Goal: Task Accomplishment & Management: Manage account settings

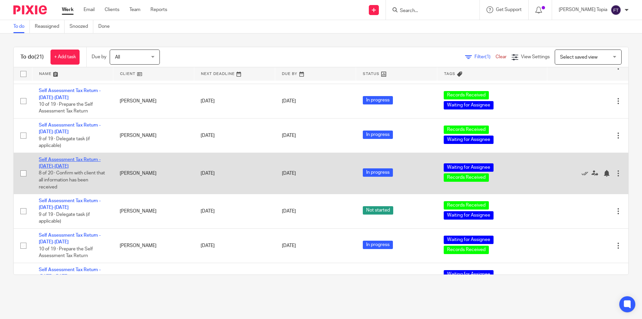
scroll to position [62, 0]
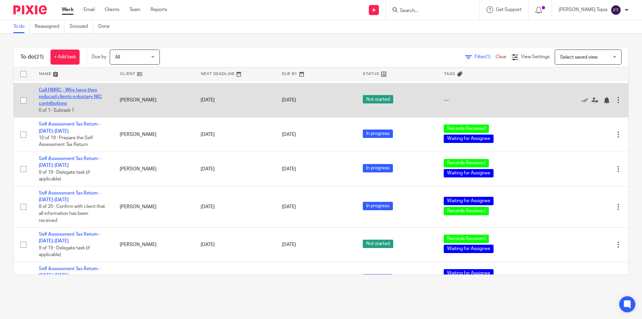
click at [60, 91] on link "Call HMRC - Why have they reduced clients voluntary NIC contributions" at bounding box center [70, 97] width 63 height 18
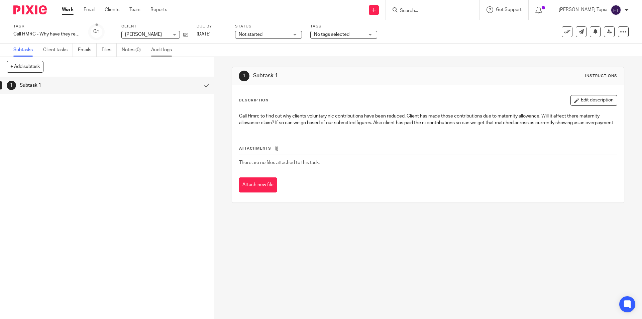
click at [158, 53] on link "Audit logs" at bounding box center [164, 49] width 26 height 13
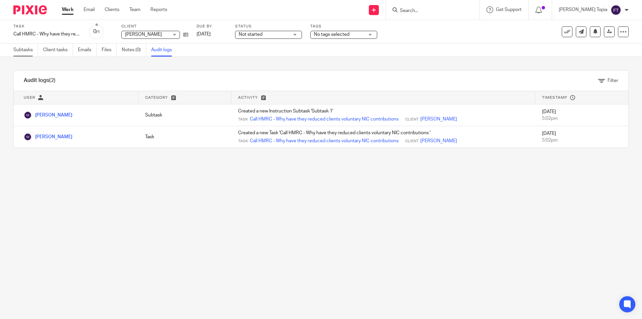
click at [24, 50] on link "Subtasks" at bounding box center [25, 49] width 25 height 13
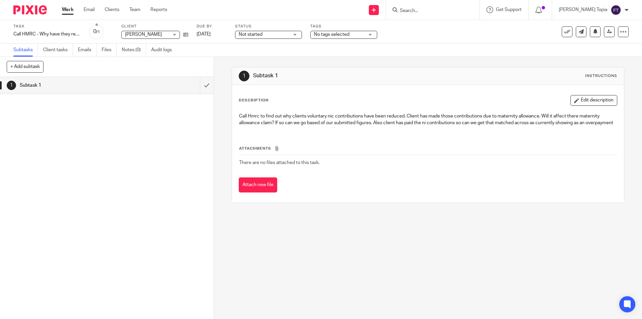
click at [71, 10] on link "Work" at bounding box center [68, 9] width 12 height 7
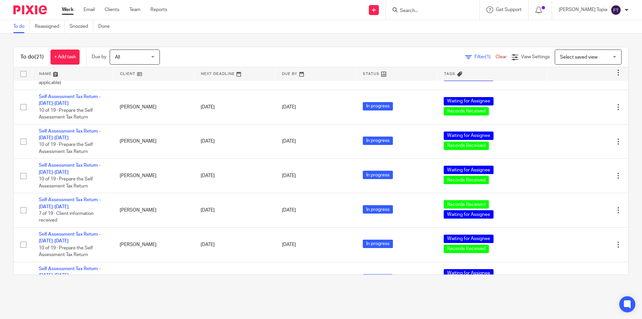
scroll to position [201, 0]
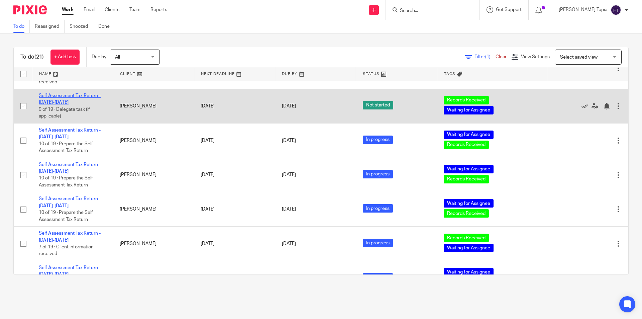
click at [55, 96] on link "Self Assessment Tax Return - [DATE]-[DATE]" at bounding box center [70, 98] width 62 height 11
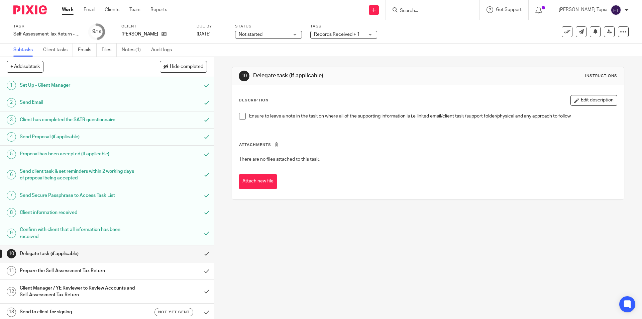
click at [369, 35] on div "Records Received + 1" at bounding box center [343, 35] width 67 height 8
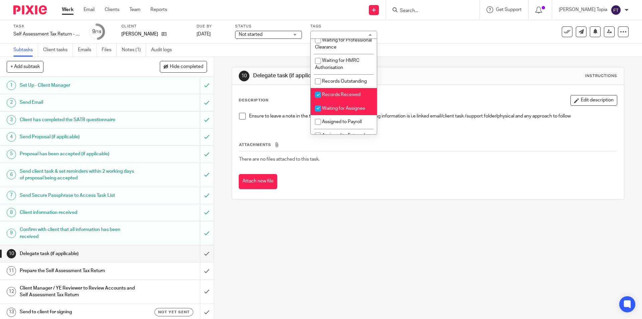
scroll to position [97, 0]
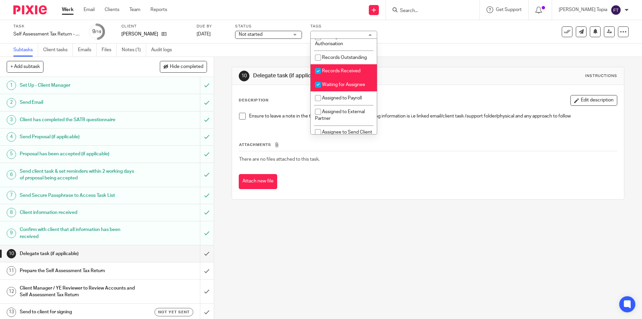
click at [321, 77] on input "checkbox" at bounding box center [318, 71] width 13 height 13
checkbox input "false"
click at [318, 91] on input "checkbox" at bounding box center [318, 84] width 13 height 13
checkbox input "false"
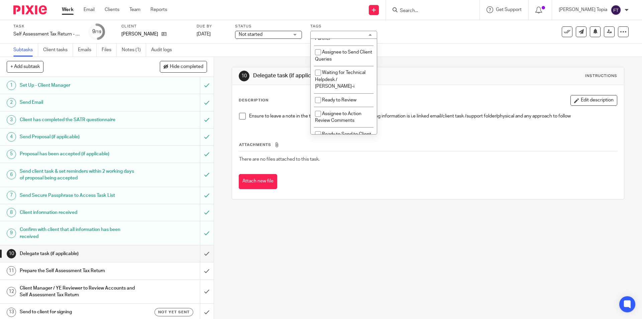
scroll to position [186, 0]
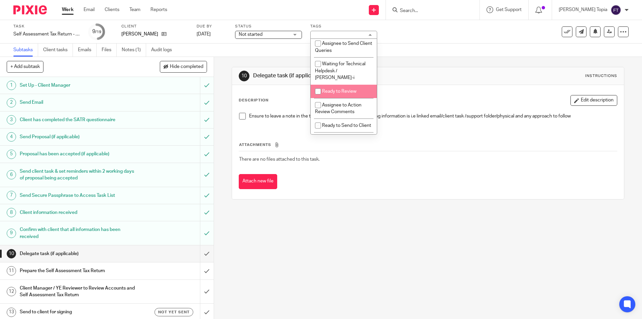
click at [320, 93] on input "checkbox" at bounding box center [318, 91] width 13 height 13
checkbox input "true"
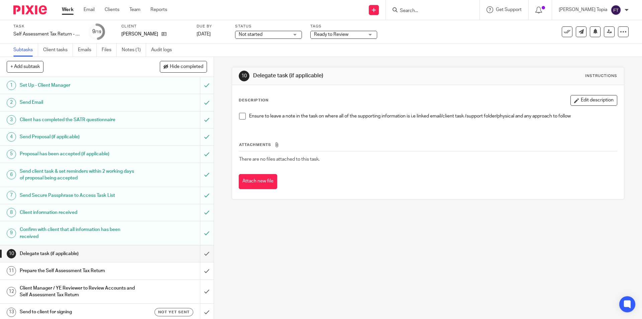
click at [340, 210] on div "10 Delegate task (if applicable) Instructions Description Edit description Ensu…" at bounding box center [428, 188] width 428 height 262
click at [604, 34] on link at bounding box center [609, 31] width 11 height 11
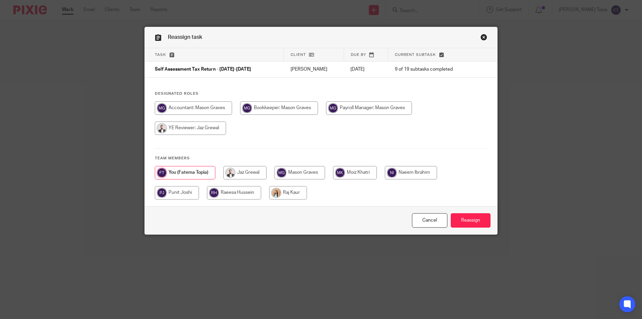
click at [180, 110] on input "radio" at bounding box center [193, 107] width 77 height 13
radio input "true"
click at [467, 221] on input "Reassign" at bounding box center [471, 220] width 40 height 14
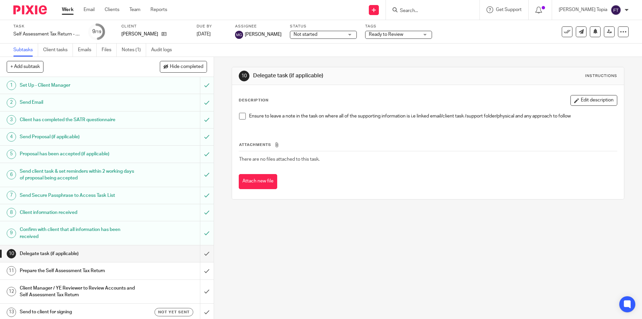
click at [66, 8] on link "Work" at bounding box center [68, 9] width 12 height 7
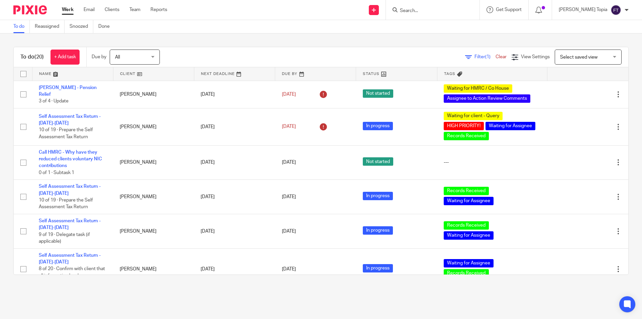
click at [460, 11] on input "Search" at bounding box center [429, 11] width 60 height 6
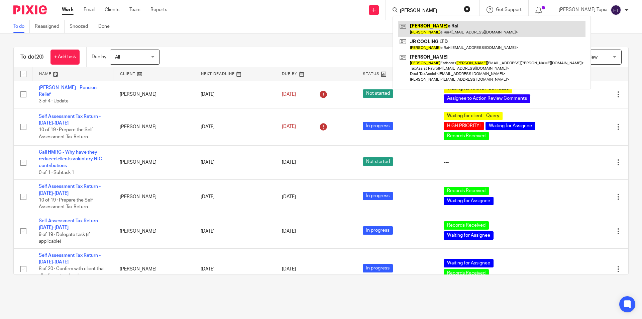
type input "jess"
click at [439, 27] on link at bounding box center [492, 28] width 188 height 15
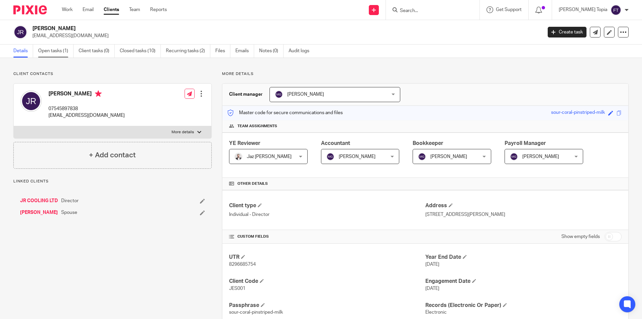
click at [54, 49] on link "Open tasks (1)" at bounding box center [55, 50] width 35 height 13
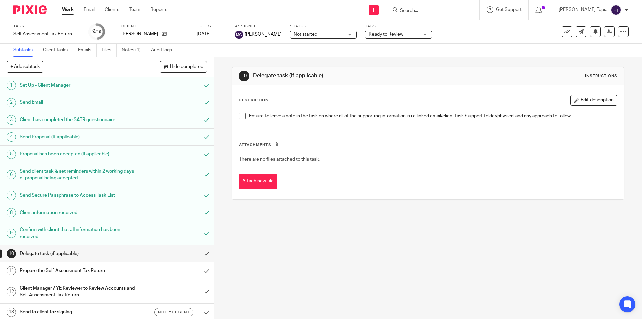
click at [58, 270] on h1 "Prepare the Self Assessment Tax Return" at bounding box center [78, 271] width 116 height 10
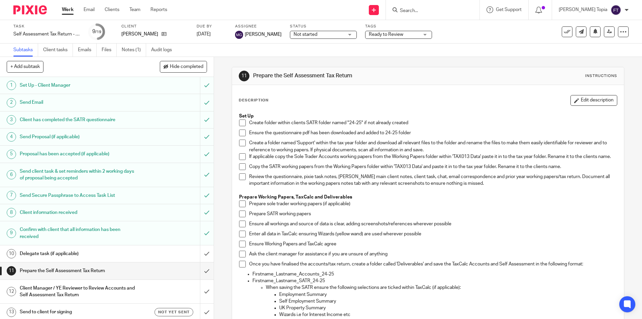
click at [239, 124] on span at bounding box center [242, 122] width 7 height 7
click at [239, 132] on span at bounding box center [242, 132] width 7 height 7
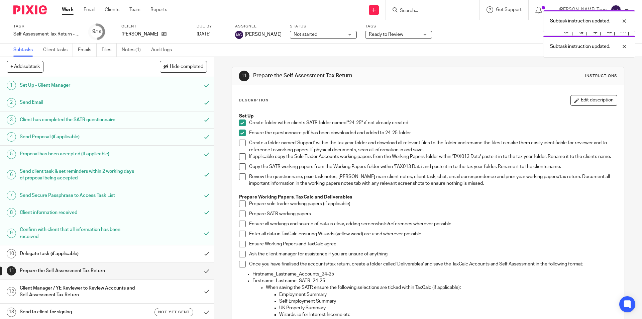
click at [240, 140] on span at bounding box center [242, 142] width 7 height 7
click at [240, 170] on span at bounding box center [242, 166] width 7 height 7
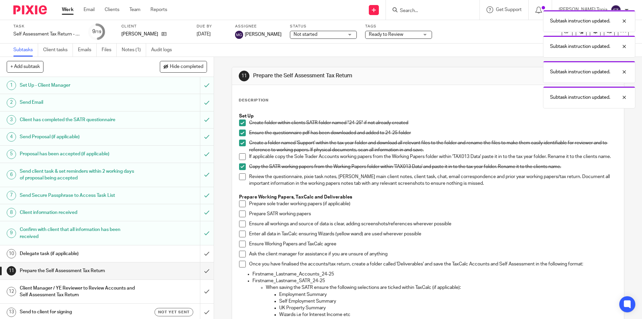
click at [239, 179] on span at bounding box center [242, 176] width 7 height 7
click at [241, 206] on span at bounding box center [242, 203] width 7 height 7
click at [242, 217] on span at bounding box center [242, 213] width 7 height 7
click at [243, 240] on li "Enter all data in TaxCalc ensuring Wizards (yellow wand) are used wherever poss…" at bounding box center [428, 235] width 378 height 10
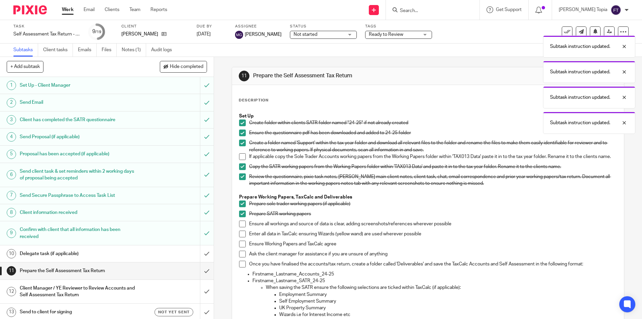
click at [241, 226] on span at bounding box center [242, 223] width 7 height 7
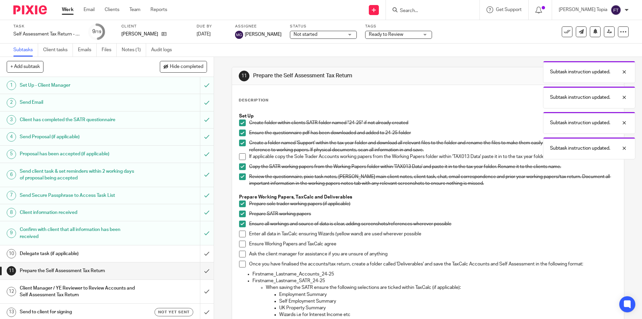
click at [239, 236] on span at bounding box center [242, 233] width 7 height 7
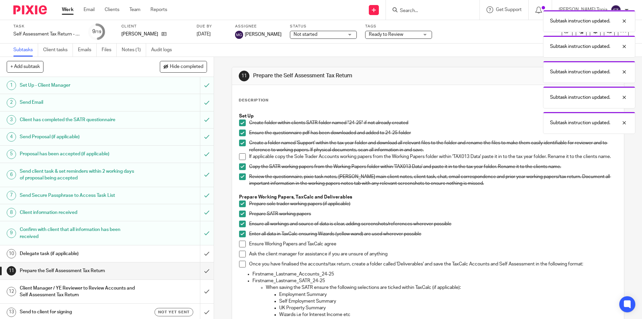
click at [241, 247] on span at bounding box center [242, 243] width 7 height 7
click at [239, 257] on span at bounding box center [242, 254] width 7 height 7
click at [239, 267] on span at bounding box center [242, 264] width 7 height 7
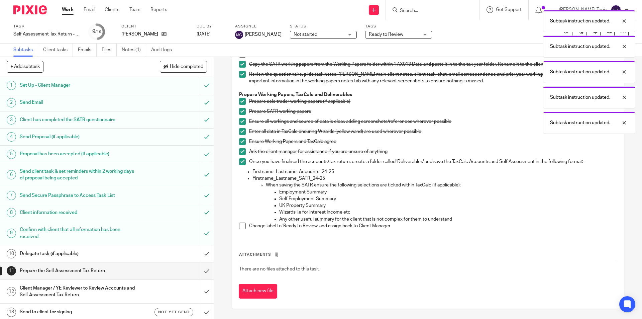
click at [242, 226] on span at bounding box center [242, 225] width 7 height 7
click at [200, 271] on input "submit" at bounding box center [107, 270] width 214 height 17
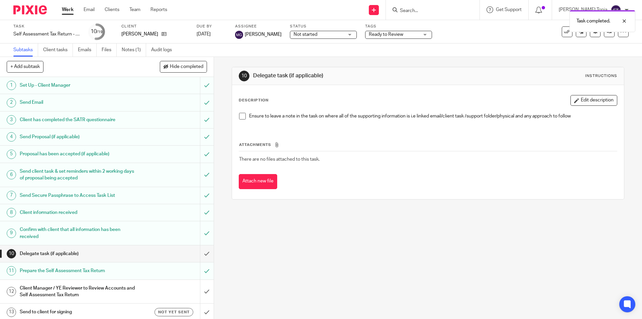
click at [66, 8] on link "Work" at bounding box center [68, 9] width 12 height 7
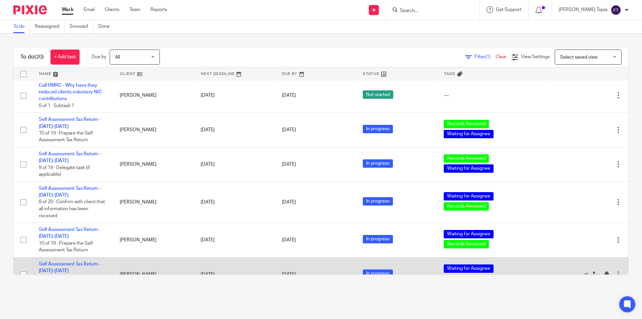
scroll to position [100, 0]
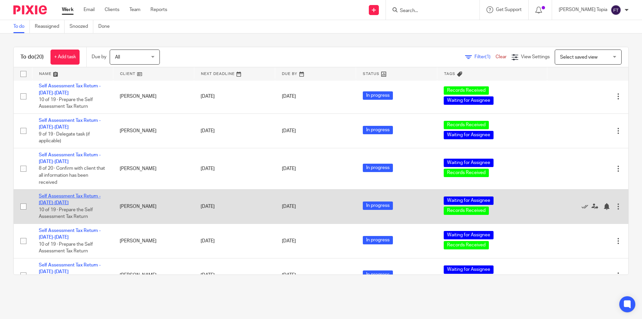
click at [62, 196] on link "Self Assessment Tax Return - [DATE]-[DATE]" at bounding box center [70, 199] width 62 height 11
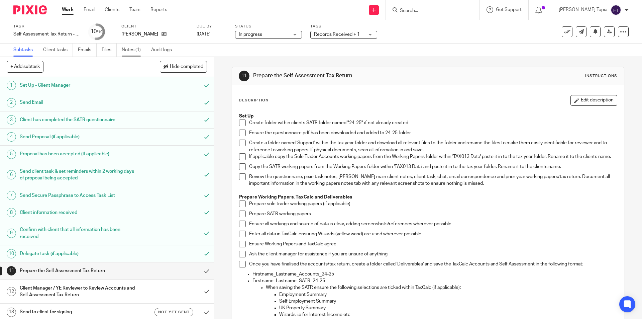
click at [139, 48] on link "Notes (1)" at bounding box center [134, 49] width 24 height 13
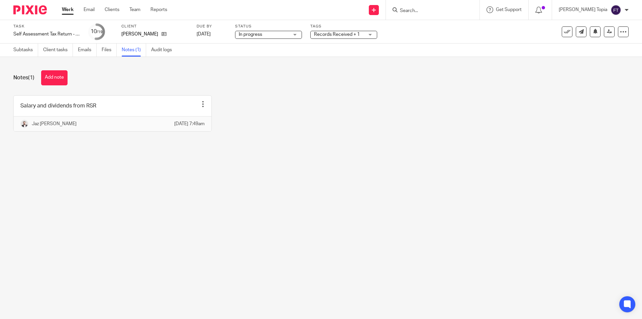
click at [69, 9] on link "Work" at bounding box center [68, 9] width 12 height 7
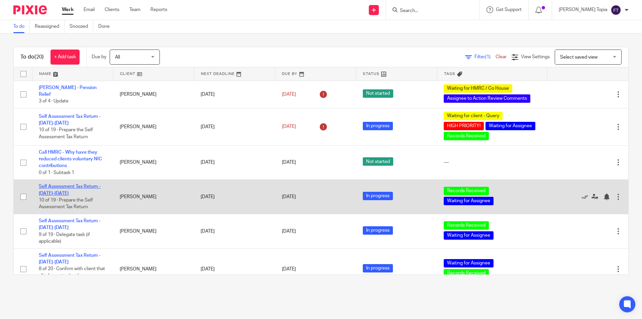
click at [56, 185] on link "Self Assessment Tax Return - [DATE]-[DATE]" at bounding box center [70, 189] width 62 height 11
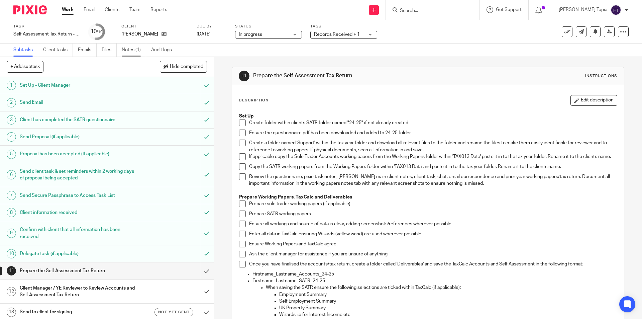
click at [134, 49] on link "Notes (1)" at bounding box center [134, 49] width 24 height 13
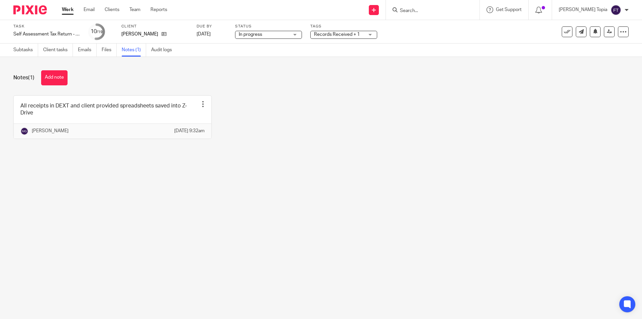
click at [342, 162] on div "Notes (1) Add note All receipts in DEXT and client provided spreadsheets saved …" at bounding box center [321, 109] width 642 height 105
click at [475, 162] on div "Notes (1) Add note All receipts in DEXT and client provided spreadsheets saved …" at bounding box center [321, 109] width 642 height 105
click at [169, 273] on main "Task Self Assessment Tax Return - 2024-2025 Save Self Assessment Tax Return - 2…" at bounding box center [321, 159] width 642 height 319
click at [106, 51] on link "Files" at bounding box center [109, 49] width 15 height 13
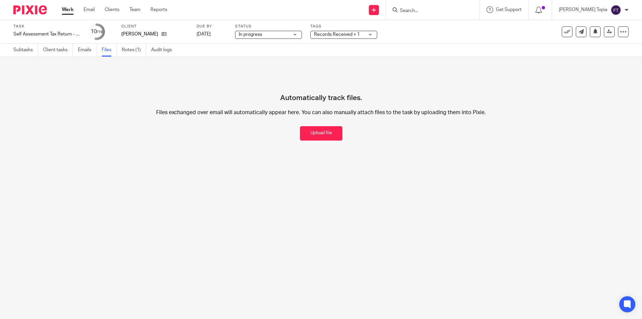
click at [86, 51] on link "Emails" at bounding box center [87, 49] width 19 height 13
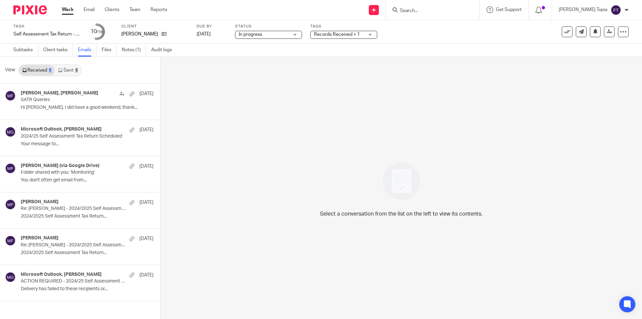
click at [56, 49] on link "Client tasks" at bounding box center [58, 49] width 30 height 13
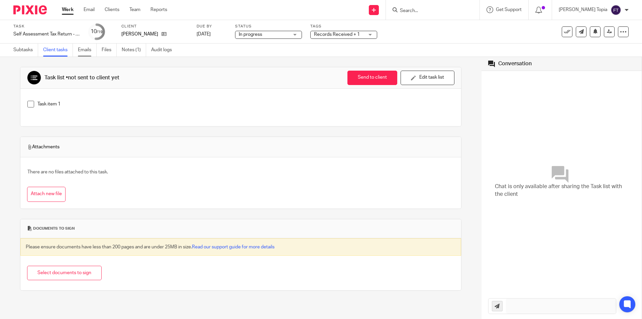
click at [80, 48] on link "Emails" at bounding box center [87, 49] width 19 height 13
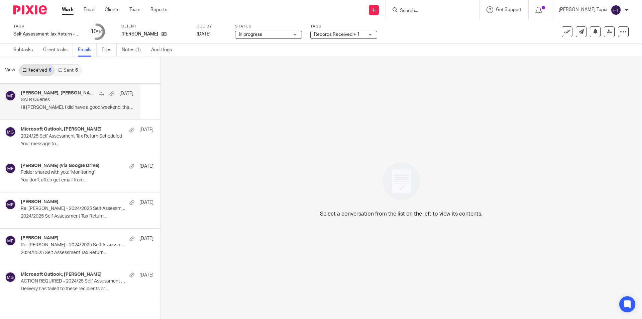
click at [42, 93] on h4 "Marissa Farrow, Mason Graves" at bounding box center [58, 93] width 75 height 6
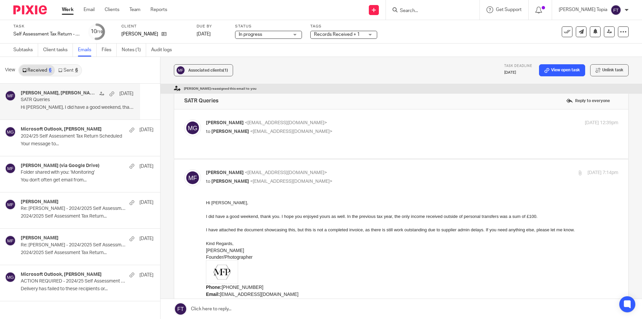
click at [279, 141] on div "Mason Graves <mgraves@taxassist.co.uk> to Marissa Farrow <hello@marissafarrowph…" at bounding box center [401, 133] width 434 height 29
click at [286, 132] on span "<hello@marissafarrowphotography.co.uk>" at bounding box center [291, 131] width 82 height 5
checkbox input "true"
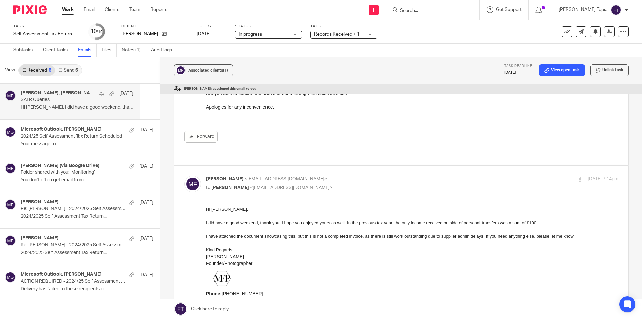
scroll to position [268, 0]
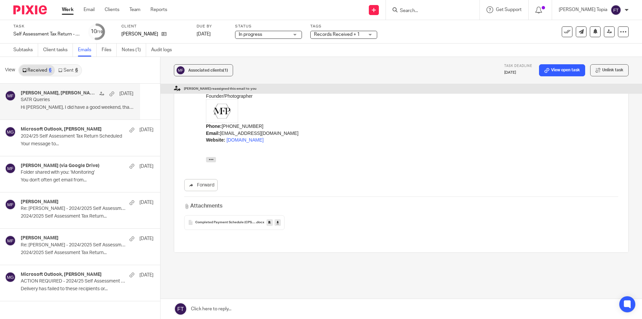
click at [244, 220] on span "Completed Payment Schedule (CPS01)" at bounding box center [225, 222] width 61 height 4
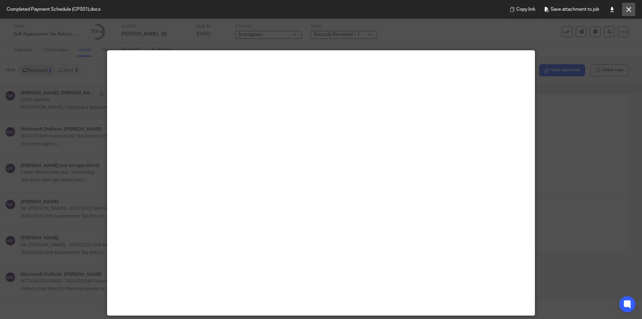
click at [628, 10] on icon at bounding box center [628, 9] width 5 height 5
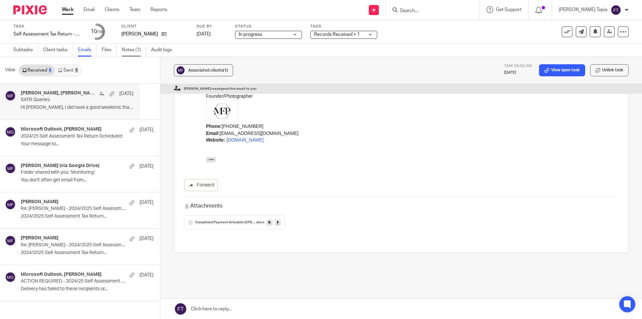
click at [135, 51] on link "Notes (1)" at bounding box center [134, 49] width 24 height 13
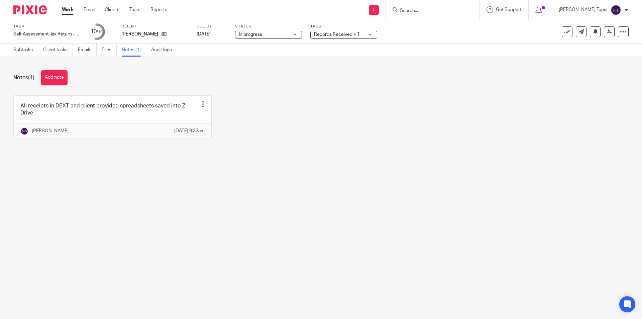
click at [333, 149] on div "All receipts in DEXT and client provided spreadsheets saved into Z-Drive Edit n…" at bounding box center [316, 122] width 626 height 54
click at [239, 193] on main "Task Self Assessment Tax Return - 2024-2025 Save Self Assessment Tax Return - 2…" at bounding box center [321, 159] width 642 height 319
click at [364, 158] on div "Notes (1) Add note All receipts in DEXT and client provided spreadsheets saved …" at bounding box center [321, 109] width 642 height 105
click at [408, 170] on main "Task Self Assessment Tax Return - 2024-2025 Save Self Assessment Tax Return - 2…" at bounding box center [321, 159] width 642 height 319
click at [56, 51] on link "Client tasks" at bounding box center [58, 49] width 30 height 13
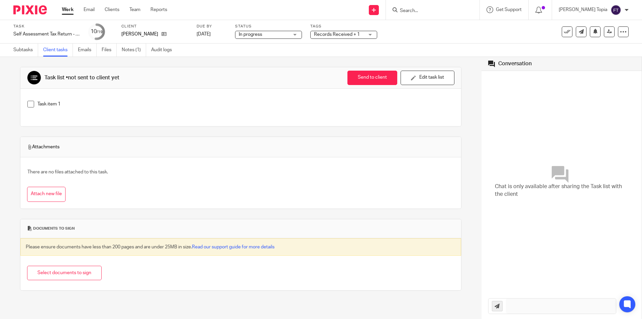
click at [70, 8] on link "Work" at bounding box center [68, 9] width 12 height 7
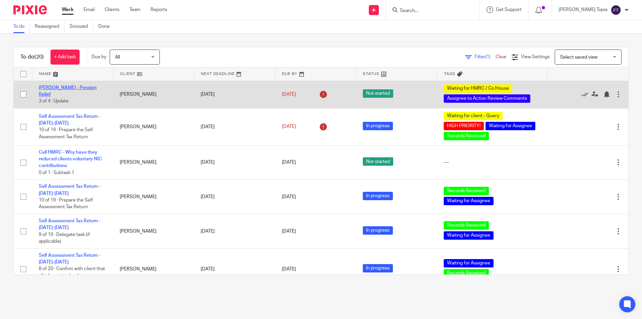
click at [51, 91] on link "[PERSON_NAME] - Pension Relief" at bounding box center [68, 90] width 58 height 11
click at [55, 90] on link "[PERSON_NAME] - Pension Relief" at bounding box center [68, 90] width 58 height 11
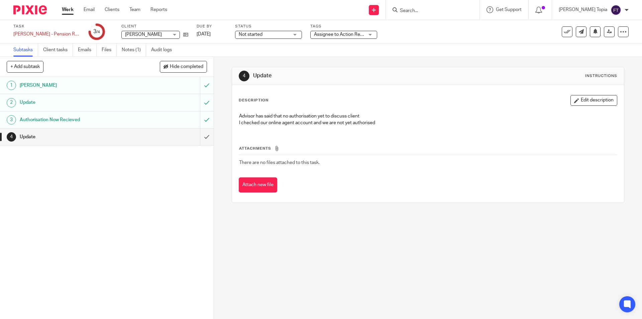
click at [26, 139] on h1 "Update" at bounding box center [78, 137] width 116 height 10
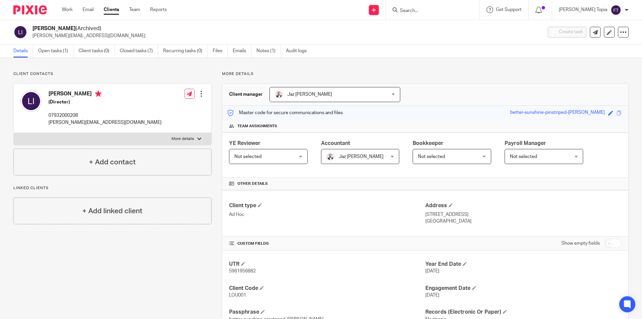
scroll to position [142, 0]
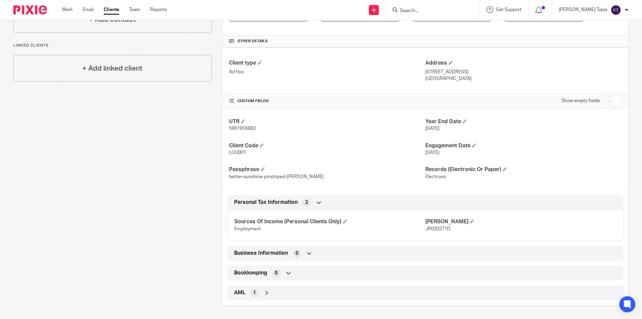
click at [431, 230] on span "JR030271D" at bounding box center [437, 228] width 25 height 5
copy span "JR030271D"
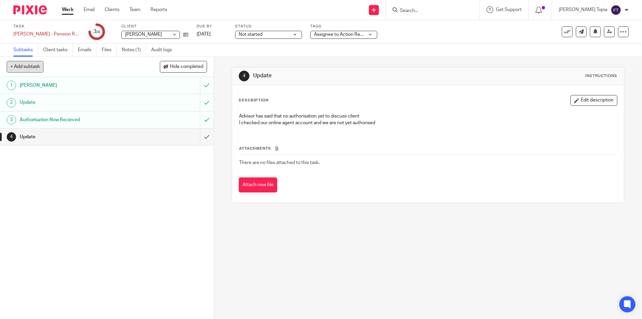
click at [26, 65] on button "+ Add subtask" at bounding box center [25, 66] width 37 height 11
click at [27, 68] on input "text" at bounding box center [83, 66] width 152 height 11
type input "Update 2"
click at [190, 66] on p "+ Add" at bounding box center [197, 66] width 19 height 11
click at [203, 136] on input "submit" at bounding box center [107, 136] width 214 height 17
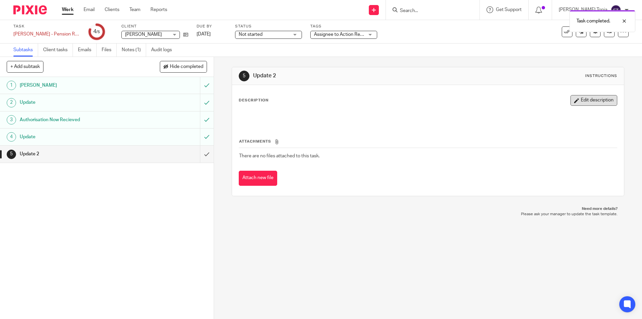
click at [575, 100] on button "Edit description" at bounding box center [594, 100] width 47 height 11
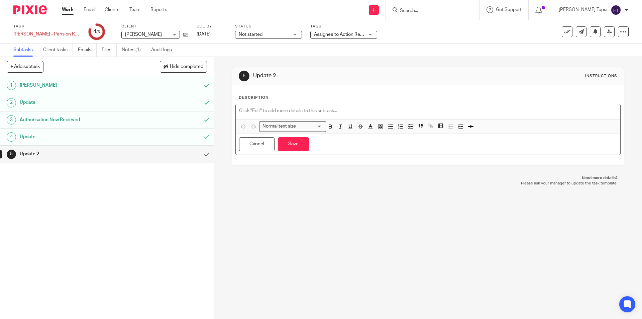
click at [256, 113] on p at bounding box center [428, 110] width 378 height 7
click at [315, 111] on p "Received a phone call from HMRC" at bounding box center [428, 110] width 378 height 7
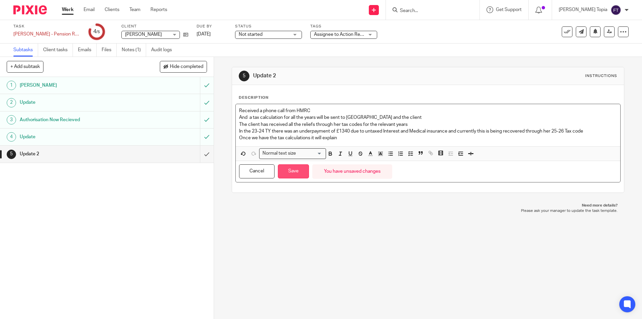
click at [291, 174] on button "Save" at bounding box center [293, 171] width 31 height 14
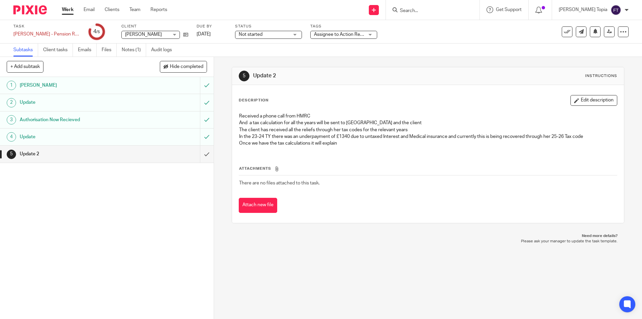
click at [282, 37] on div "Not started Not started" at bounding box center [268, 35] width 67 height 8
click at [263, 59] on li "In progress" at bounding box center [259, 59] width 66 height 14
click at [364, 35] on div "Assignee to Action Review Comments + 1" at bounding box center [343, 35] width 67 height 8
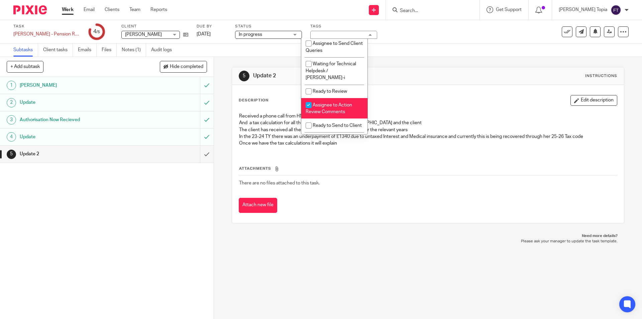
scroll to position [188, 0]
click at [306, 88] on input "checkbox" at bounding box center [308, 89] width 13 height 13
checkbox input "true"
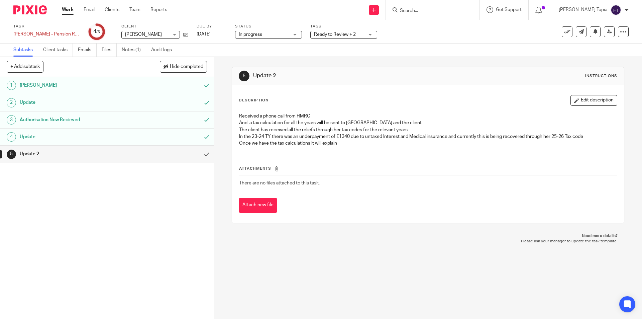
click at [337, 242] on p "Please ask your manager to update the task template." at bounding box center [427, 240] width 379 height 5
drag, startPoint x: 312, startPoint y: 114, endPoint x: 237, endPoint y: 115, distance: 74.9
click at [237, 115] on div "Received a phone call from HMRC And a tax calculation for all the years will be…" at bounding box center [428, 130] width 384 height 42
click at [583, 99] on button "Edit description" at bounding box center [594, 100] width 47 height 11
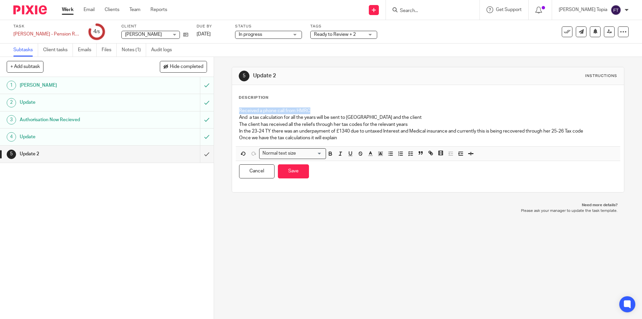
click at [315, 113] on p "Received a phone call from HMRC" at bounding box center [428, 110] width 378 height 7
drag, startPoint x: 315, startPoint y: 113, endPoint x: 236, endPoint y: 112, distance: 79.6
click at [236, 112] on div "Received a phone call from HMRC And a tax calculation for all the years will be…" at bounding box center [428, 125] width 384 height 42
click at [410, 117] on p "And a tax calculation for all the years will be sent to us and the client" at bounding box center [428, 117] width 378 height 7
click at [287, 174] on button "Save" at bounding box center [293, 171] width 31 height 14
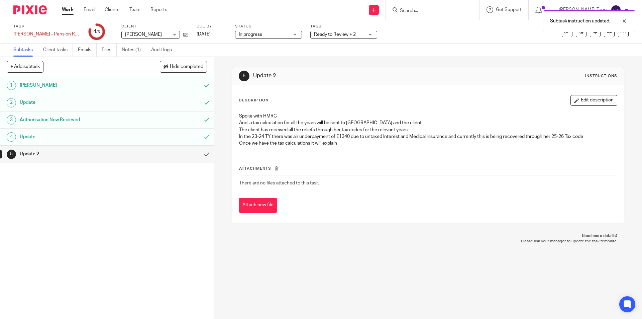
click at [361, 36] on div "Ready to Review + 2" at bounding box center [343, 35] width 67 height 8
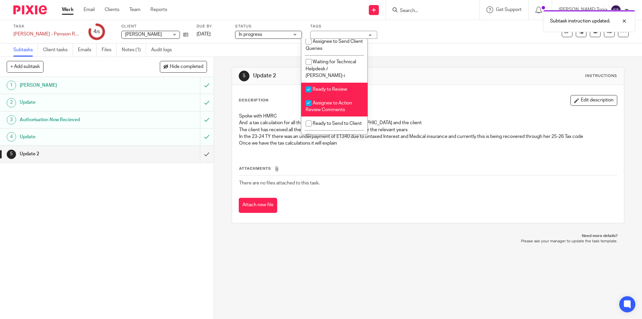
click at [306, 104] on input "checkbox" at bounding box center [308, 103] width 13 height 13
checkbox input "false"
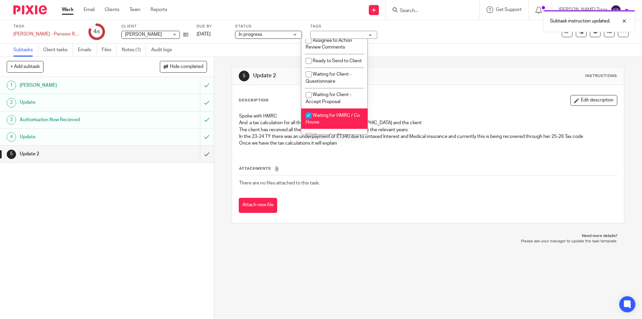
scroll to position [278, 0]
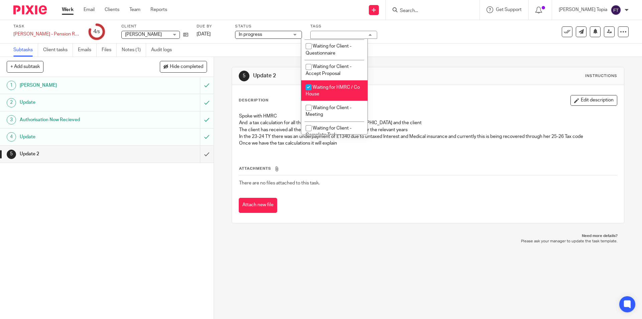
click at [307, 94] on input "checkbox" at bounding box center [308, 87] width 13 height 13
checkbox input "false"
click at [422, 47] on div "Subtasks Client tasks Emails Files Notes (1) Audit logs" at bounding box center [321, 49] width 642 height 13
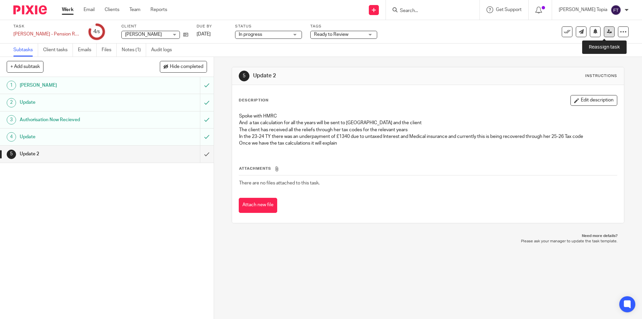
click at [607, 31] on icon at bounding box center [609, 31] width 5 height 5
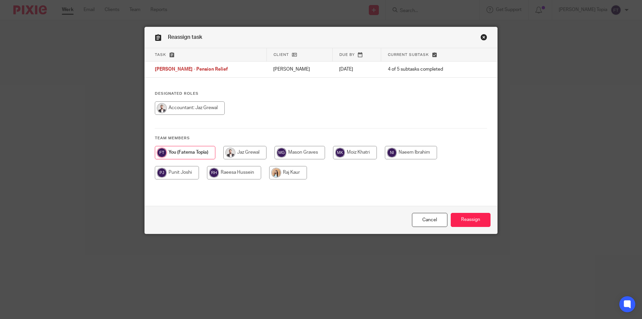
click at [179, 107] on input "radio" at bounding box center [190, 107] width 70 height 13
radio input "true"
click at [463, 223] on input "Reassign" at bounding box center [471, 220] width 40 height 14
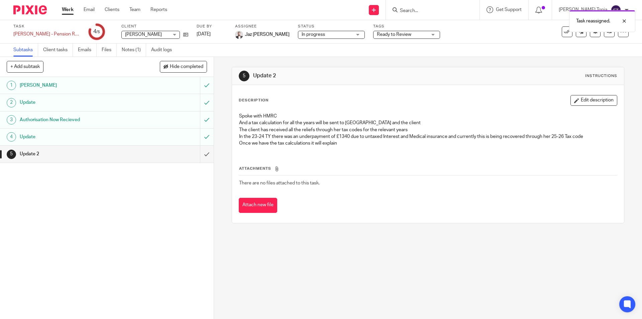
click at [454, 292] on div "5 Update 2 Instructions Description Edit description Spoke with HMRC And a tax …" at bounding box center [428, 188] width 428 height 262
click at [68, 11] on link "Work" at bounding box center [68, 9] width 12 height 7
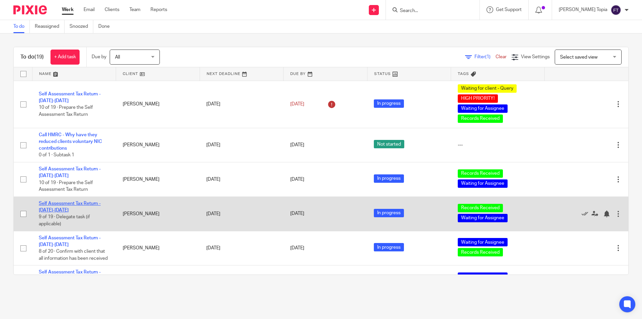
click at [62, 204] on link "Self Assessment Tax Return - 2024-2025" at bounding box center [70, 206] width 62 height 11
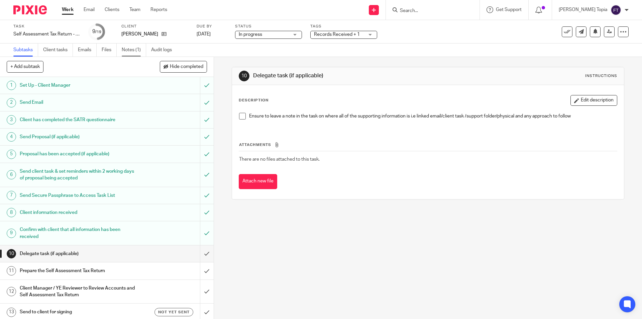
click at [133, 48] on link "Notes (1)" at bounding box center [134, 49] width 24 height 13
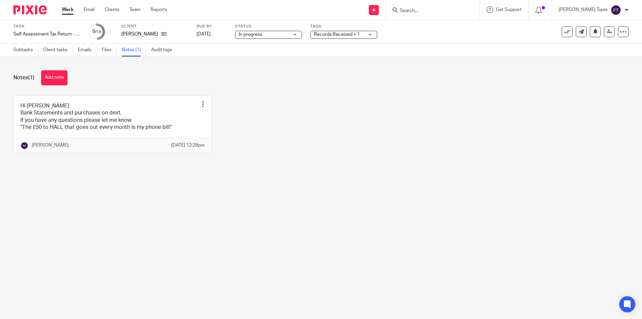
click at [317, 150] on div "Hi [PERSON_NAME] Bank Statements and purchases on dext. If you have any questio…" at bounding box center [316, 129] width 626 height 68
click at [87, 115] on link at bounding box center [113, 124] width 198 height 57
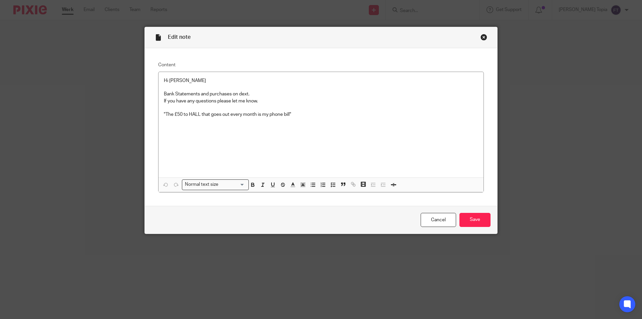
click at [482, 38] on div "Close this dialog window" at bounding box center [484, 37] width 7 height 7
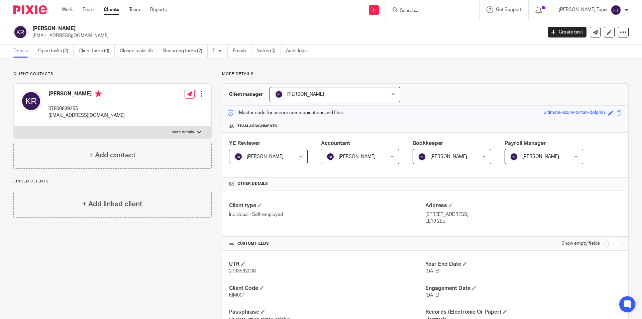
scroll to position [100, 0]
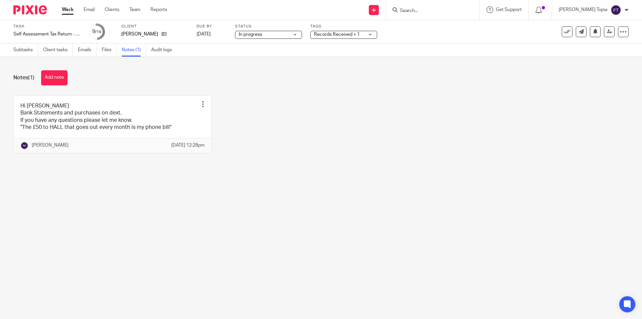
click at [64, 10] on link "Work" at bounding box center [68, 9] width 12 height 7
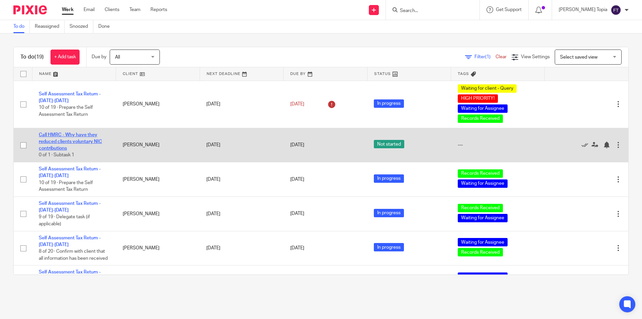
click at [83, 134] on link "Call HMRC - Why have they reduced clients voluntary NIC contributions" at bounding box center [70, 141] width 63 height 18
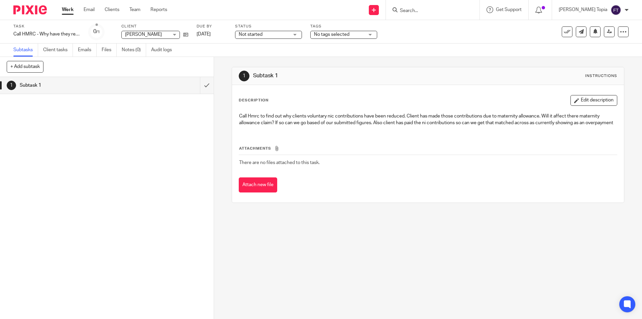
click at [295, 263] on div "1 Subtask 1 Instructions Description Edit description Call Hmrc to find out why…" at bounding box center [428, 188] width 428 height 262
click at [271, 251] on div "1 Subtask 1 Instructions Description Edit description Call Hmrc to find out why…" at bounding box center [428, 188] width 428 height 262
click at [269, 257] on div "1 Subtask 1 Instructions Description Edit description Call Hmrc to find out why…" at bounding box center [428, 188] width 428 height 262
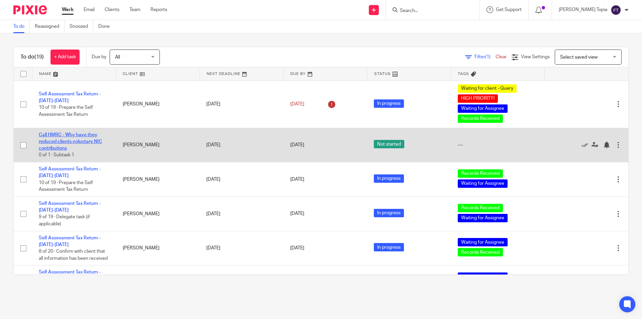
click at [63, 134] on link "Call HMRC - Why have they reduced clients voluntary NIC contributions" at bounding box center [70, 141] width 63 height 18
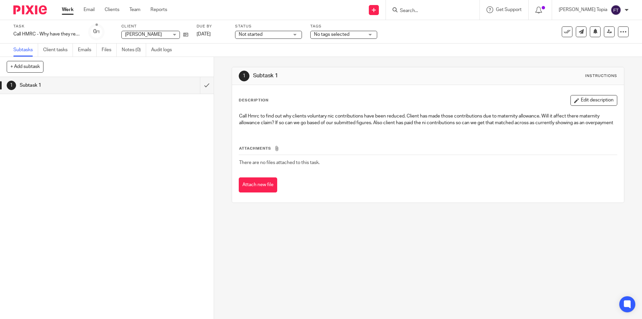
drag, startPoint x: 266, startPoint y: 240, endPoint x: 299, endPoint y: 131, distance: 113.9
click at [267, 240] on div "1 Subtask 1 Instructions Description Edit description Call Hmrc to find out why…" at bounding box center [428, 188] width 428 height 262
click at [124, 159] on div "1 Subtask 1" at bounding box center [107, 198] width 214 height 242
